Goal: Check status: Check status

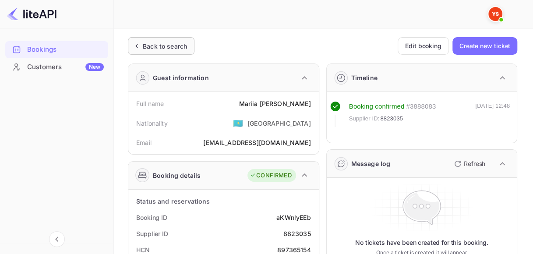
click at [174, 48] on div "Back to search" at bounding box center [165, 46] width 44 height 9
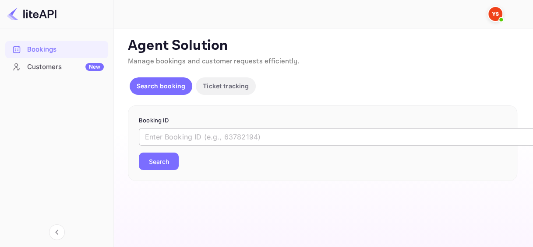
click at [205, 137] on input "text" at bounding box center [358, 137] width 438 height 18
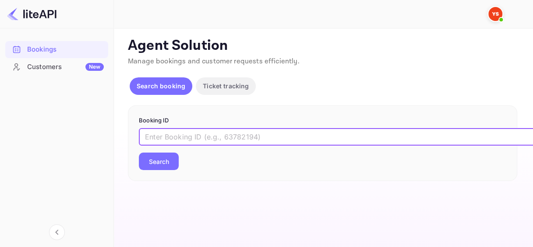
paste input "8807171"
type input "8807171"
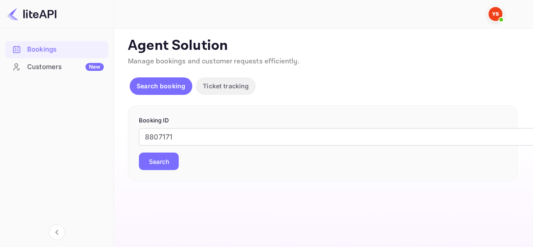
click at [171, 162] on button "Search" at bounding box center [159, 162] width 40 height 18
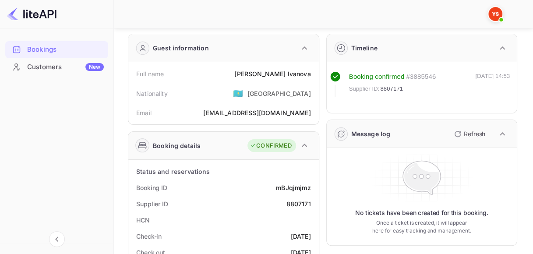
scroll to position [44, 0]
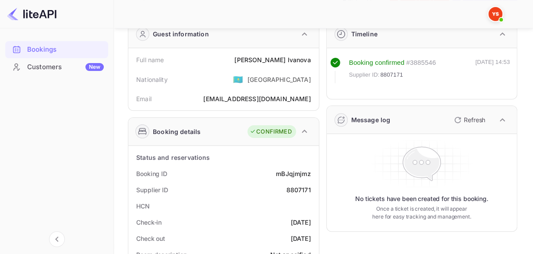
click at [299, 172] on div "mBJqjmjmz" at bounding box center [293, 173] width 35 height 9
click at [299, 171] on div "mBJqjmjmz" at bounding box center [293, 173] width 35 height 9
copy div "mBJqjmjmz"
click at [301, 186] on div "8807171" at bounding box center [298, 189] width 25 height 9
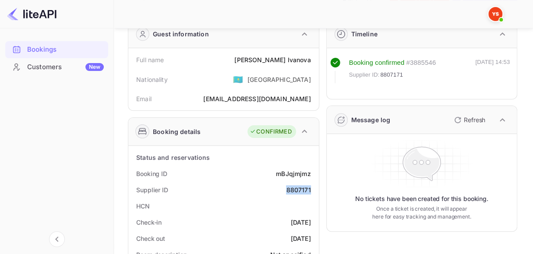
copy div "8807171"
drag, startPoint x: 274, startPoint y: 57, endPoint x: 313, endPoint y: 57, distance: 38.9
click at [313, 57] on div "Full name [PERSON_NAME]" at bounding box center [223, 60] width 183 height 16
copy div "[PERSON_NAME]"
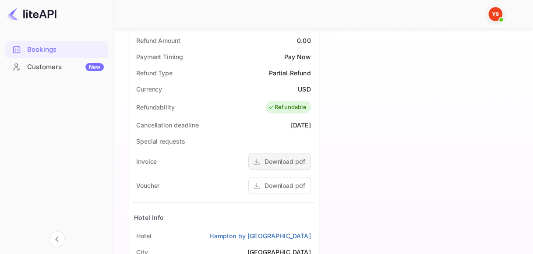
scroll to position [394, 0]
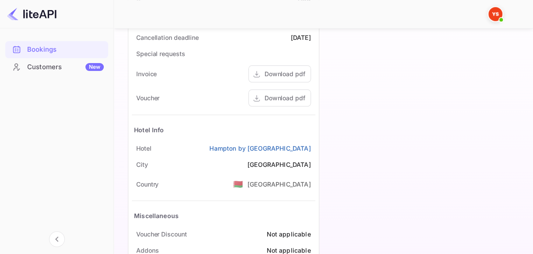
drag, startPoint x: 198, startPoint y: 147, endPoint x: 314, endPoint y: 144, distance: 116.5
click at [314, 144] on div "[GEOGRAPHIC_DATA] by [GEOGRAPHIC_DATA]" at bounding box center [223, 148] width 183 height 16
copy link "Hampton by [GEOGRAPHIC_DATA]"
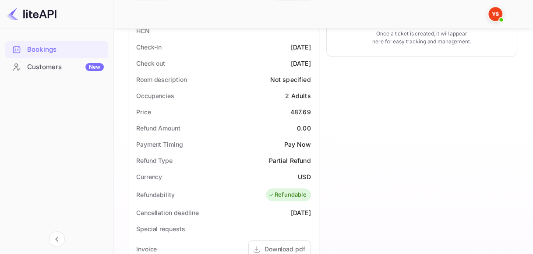
scroll to position [175, 0]
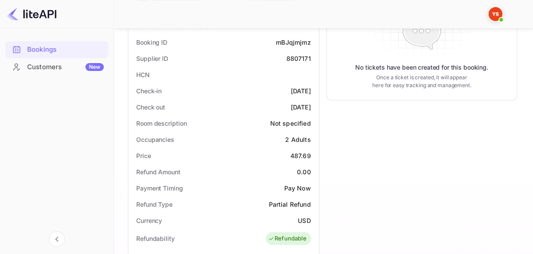
drag, startPoint x: 274, startPoint y: 90, endPoint x: 315, endPoint y: 90, distance: 40.7
click at [315, 90] on div "Status and reservations Booking ID mBJqjmjmz Supplier ID 8807171 HCN Check-in […" at bounding box center [223, 255] width 190 height 482
copy div "[DATE]"
drag, startPoint x: 276, startPoint y: 107, endPoint x: 312, endPoint y: 106, distance: 36.8
click at [312, 106] on div "Check out [DATE]" at bounding box center [223, 107] width 183 height 16
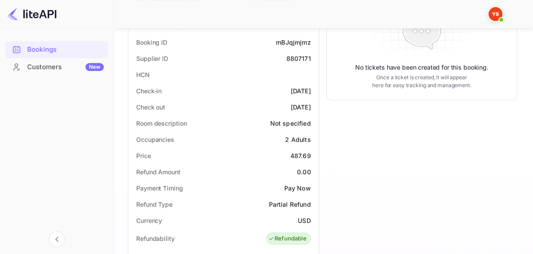
copy div "[DATE]"
